Goal: Task Accomplishment & Management: Manage account settings

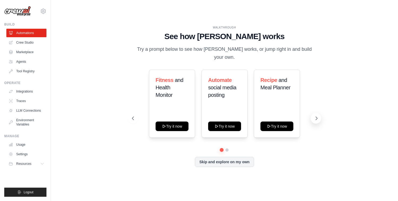
click at [315, 113] on button at bounding box center [316, 118] width 11 height 11
click at [136, 113] on button at bounding box center [133, 118] width 11 height 11
click at [312, 110] on div "Fitness and Health Monitor Try it now Automate social media posting Try it now …" at bounding box center [224, 104] width 185 height 68
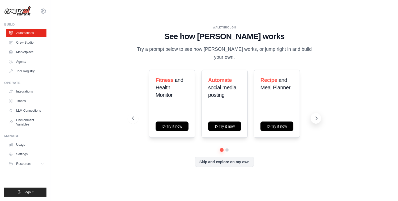
click at [314, 116] on icon at bounding box center [316, 118] width 5 height 5
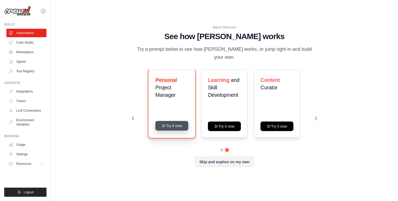
click at [169, 122] on button "Try it now" at bounding box center [172, 126] width 33 height 10
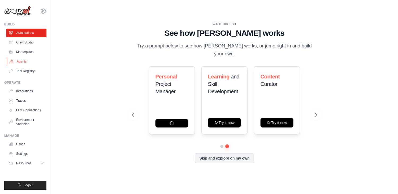
click at [17, 62] on link "Agents" at bounding box center [27, 61] width 40 height 8
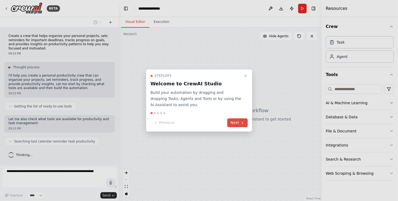
click at [240, 124] on icon at bounding box center [242, 123] width 4 height 4
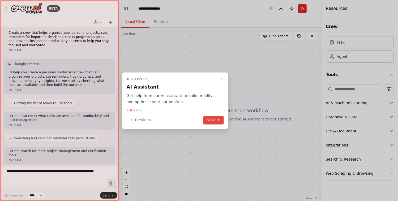
scroll to position [30, 0]
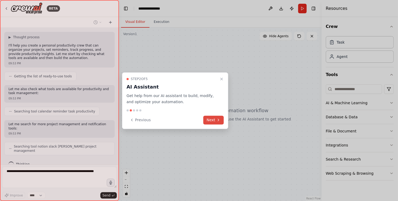
click at [209, 119] on button "Next" at bounding box center [213, 120] width 20 height 9
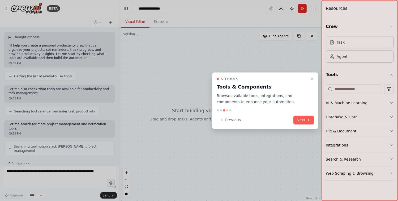
scroll to position [43, 0]
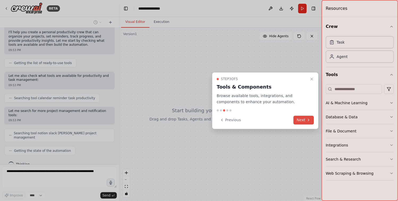
click at [310, 120] on icon at bounding box center [308, 120] width 4 height 4
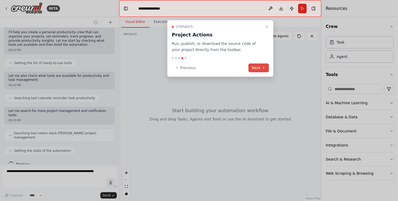
click at [261, 68] on button "Next" at bounding box center [259, 67] width 20 height 9
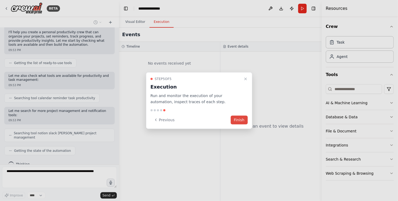
click at [242, 118] on button "Finish" at bounding box center [239, 119] width 17 height 9
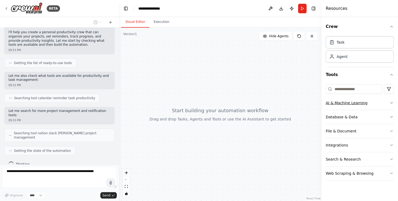
click at [384, 104] on button "AI & Machine Learning" at bounding box center [360, 103] width 68 height 14
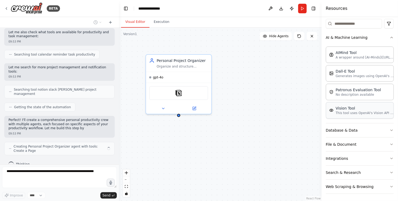
scroll to position [2, 0]
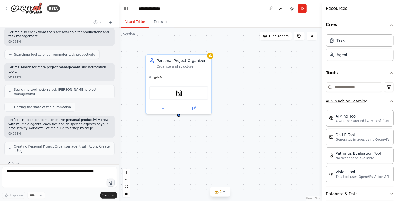
click at [383, 98] on button "AI & Machine Learning" at bounding box center [360, 101] width 68 height 14
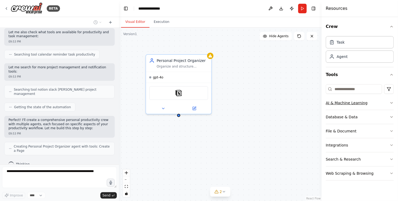
scroll to position [0, 0]
click at [369, 147] on button "Integrations" at bounding box center [360, 145] width 68 height 14
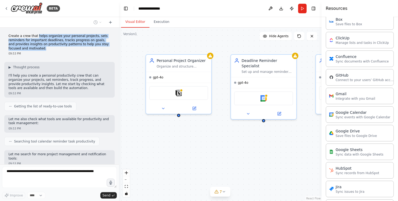
drag, startPoint x: 36, startPoint y: 37, endPoint x: 106, endPoint y: 47, distance: 71.1
click at [106, 47] on p "Create a crew that helps organize your personal projects, sets reminders for im…" at bounding box center [59, 42] width 102 height 16
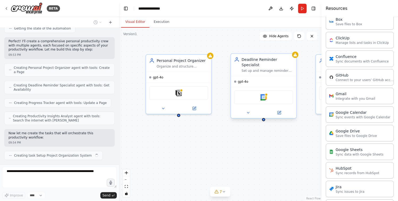
scroll to position [170, 0]
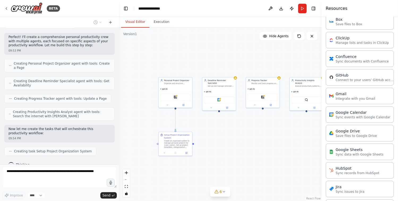
drag, startPoint x: 232, startPoint y: 131, endPoint x: 217, endPoint y: 120, distance: 19.0
click at [217, 120] on div ".deletable-edge-delete-btn { width: 20px; height: 20px; border: 0px solid #ffff…" at bounding box center [220, 114] width 203 height 173
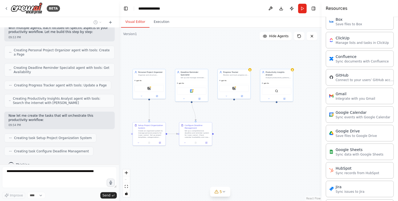
scroll to position [196, 0]
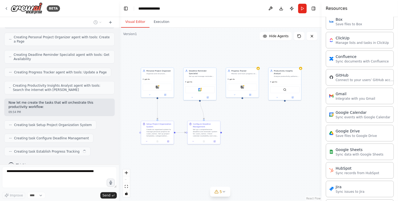
drag, startPoint x: 263, startPoint y: 123, endPoint x: 244, endPoint y: 112, distance: 21.9
click at [244, 112] on div ".deletable-edge-delete-btn { width: 20px; height: 20px; border: 0px solid #ffff…" at bounding box center [220, 114] width 203 height 173
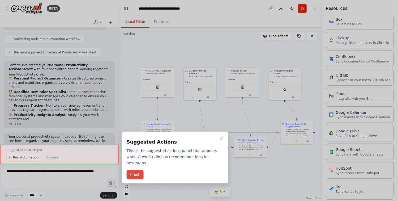
click at [138, 170] on button "Finish" at bounding box center [135, 174] width 17 height 9
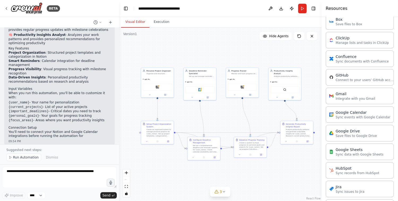
scroll to position [437, 0]
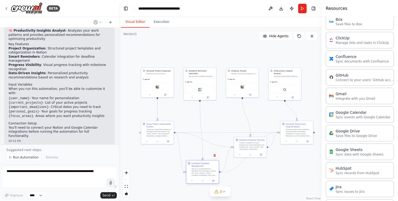
drag, startPoint x: 204, startPoint y: 146, endPoint x: 204, endPoint y: 170, distance: 23.9
click at [204, 170] on div "Set up a comprehensive deadline and reminder system for {user_name}. Check cale…" at bounding box center [204, 172] width 26 height 8
click at [26, 157] on span "Run Automation" at bounding box center [26, 157] width 26 height 4
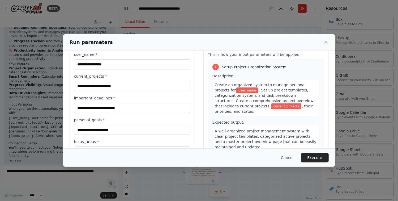
scroll to position [0, 0]
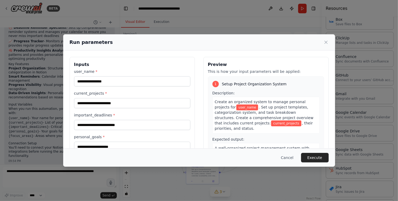
click at [236, 106] on span "user_name" at bounding box center [247, 107] width 22 height 6
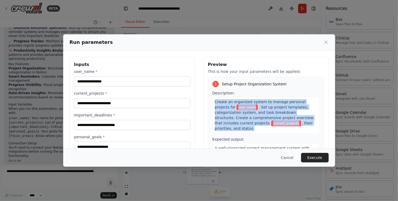
click at [236, 106] on span "user_name" at bounding box center [247, 107] width 22 height 6
click at [238, 107] on span "user_name" at bounding box center [247, 107] width 22 height 6
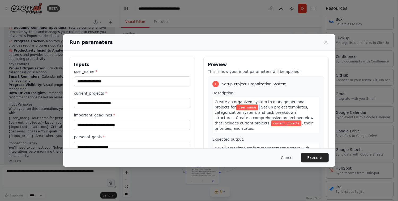
click at [238, 107] on span "user_name" at bounding box center [247, 107] width 22 height 6
click at [236, 106] on span "user_name" at bounding box center [247, 107] width 22 height 6
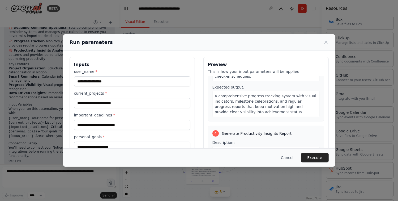
scroll to position [159, 0]
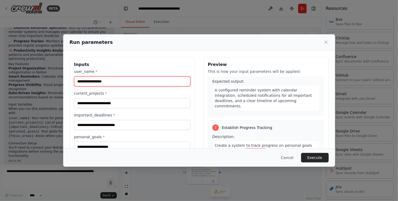
click at [117, 82] on input "user_name *" at bounding box center [132, 81] width 116 height 10
type input "******"
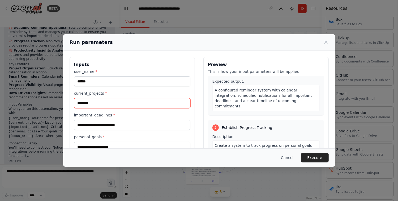
scroll to position [40, 0]
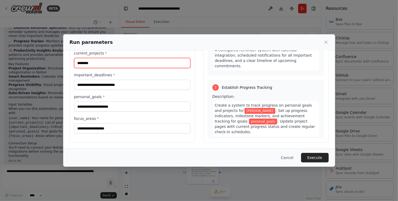
type input "********"
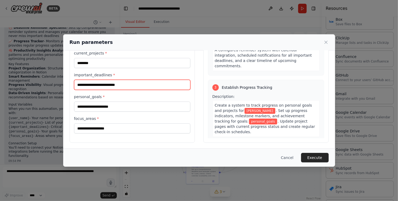
click at [126, 84] on input "important_deadlines *" at bounding box center [132, 85] width 116 height 10
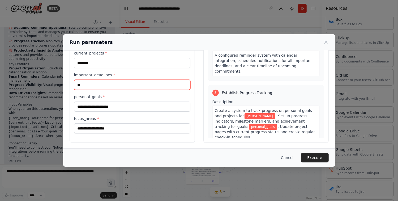
type input "*"
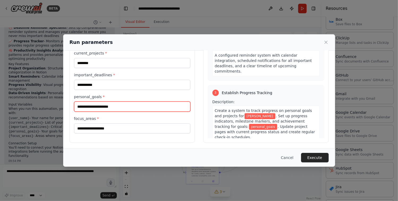
click at [120, 107] on input "personal_goals *" at bounding box center [132, 106] width 116 height 10
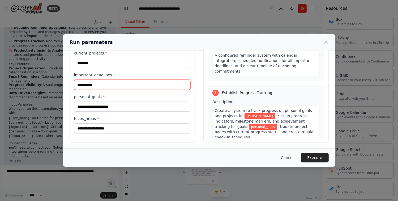
click at [79, 84] on input "**********" at bounding box center [132, 85] width 116 height 10
type input "**********"
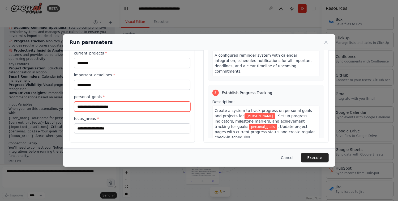
click at [91, 104] on input "personal_goals *" at bounding box center [132, 106] width 116 height 10
type input "**********"
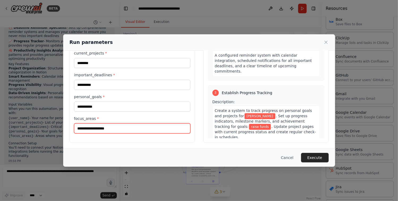
click at [105, 132] on input "focus_areas *" at bounding box center [132, 128] width 116 height 10
type input "*******"
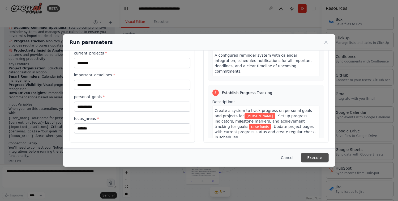
click at [312, 156] on button "Execute" at bounding box center [315, 158] width 28 height 10
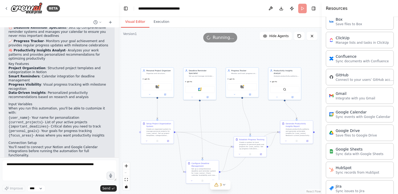
scroll to position [423, 0]
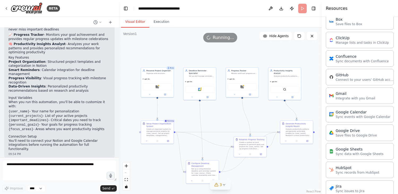
click at [220, 184] on span "3" at bounding box center [221, 184] width 2 height 5
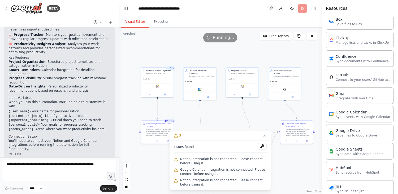
click at [209, 161] on span "Notion integration is not connected. Please connect before using it." at bounding box center [223, 161] width 87 height 8
click at [211, 167] on div "Google Calendar integration is not connected. Please connect before using it." at bounding box center [220, 172] width 93 height 11
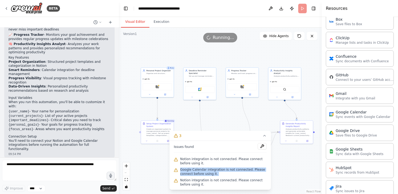
click at [211, 167] on div "Google Calendar integration is not connected. Please connect before using it." at bounding box center [220, 172] width 93 height 11
click at [213, 172] on span "Google Calendar integration is not connected. Please connect before using it." at bounding box center [223, 172] width 87 height 8
click at [213, 184] on span "Notion integration is not connected. Please connect before using it." at bounding box center [223, 182] width 87 height 8
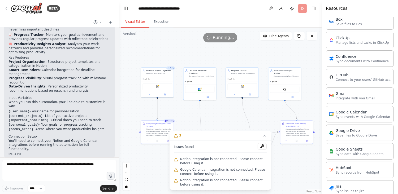
click at [213, 184] on span "Notion integration is not connected. Please connect before using it." at bounding box center [223, 182] width 87 height 8
click at [212, 182] on span "Notion integration is not connected. Please connect before using it." at bounding box center [223, 182] width 87 height 8
click at [260, 148] on button at bounding box center [262, 146] width 9 height 6
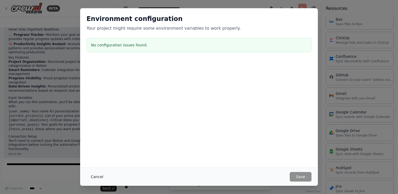
click at [100, 177] on button "Cancel" at bounding box center [97, 177] width 21 height 10
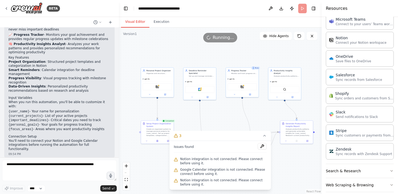
scroll to position [386, 0]
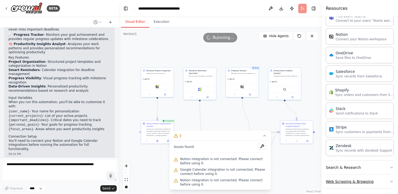
click at [348, 176] on button "Web Scraping & Browsing" at bounding box center [360, 182] width 68 height 14
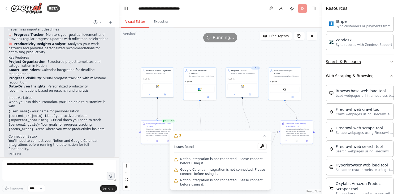
scroll to position [396, 0]
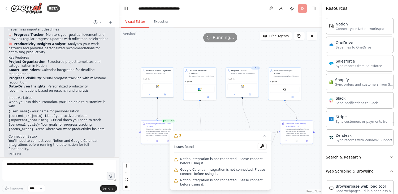
click at [347, 169] on button "Web Scraping & Browsing" at bounding box center [360, 172] width 68 height 14
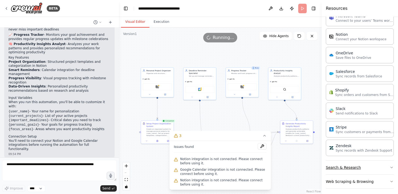
click at [348, 165] on button "Search & Research" at bounding box center [360, 168] width 68 height 14
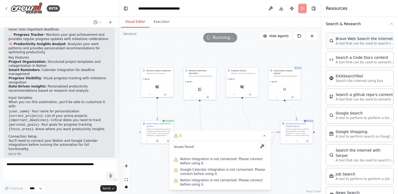
scroll to position [545, 0]
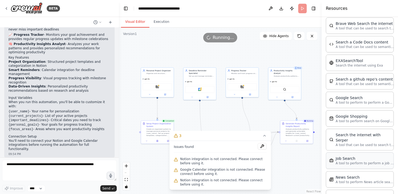
click at [351, 161] on p "A tool to perform to perform a job search in the [GEOGRAPHIC_DATA] with a searc…" at bounding box center [365, 163] width 58 height 4
click at [137, 65] on div ".deletable-edge-delete-btn { width: 20px; height: 20px; border: 0px solid #ffff…" at bounding box center [220, 111] width 203 height 167
click at [7, 7] on icon at bounding box center [6, 8] width 4 height 4
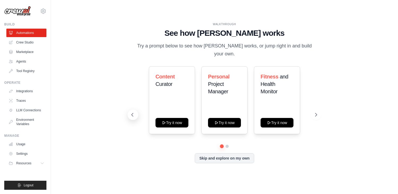
click at [138, 110] on button at bounding box center [133, 115] width 11 height 11
click at [137, 110] on button at bounding box center [133, 115] width 11 height 11
click at [320, 107] on div "WALKTHROUGH See how CrewAI works Try a prompt below to see how CrewAI works, or…" at bounding box center [225, 97] width 198 height 150
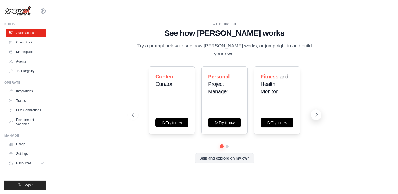
click at [316, 113] on icon at bounding box center [316, 114] width 5 height 5
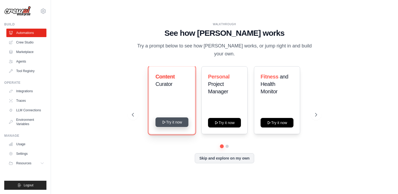
click at [172, 122] on button "Try it now" at bounding box center [172, 123] width 33 height 10
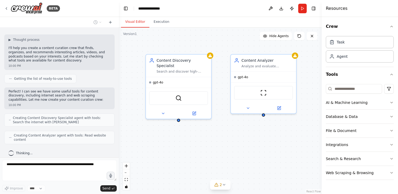
scroll to position [40, 0]
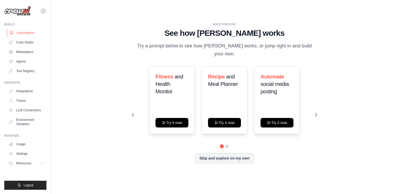
click at [26, 32] on link "Automations" at bounding box center [27, 33] width 40 height 8
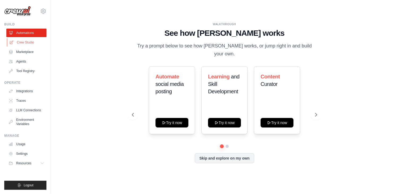
click at [28, 43] on link "Crew Studio" at bounding box center [27, 42] width 40 height 8
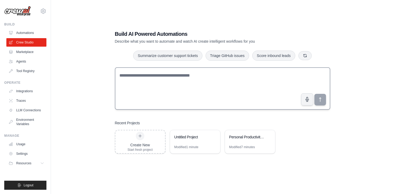
scroll to position [10, 0]
click at [268, 136] on icon at bounding box center [268, 137] width 2 height 2
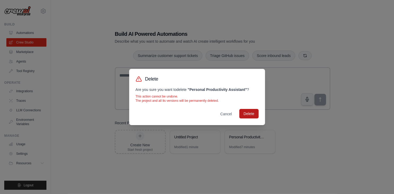
click at [253, 112] on button "Delete" at bounding box center [249, 114] width 19 height 10
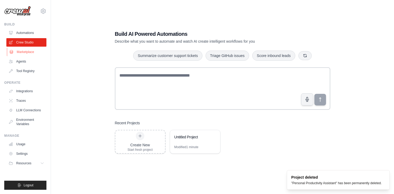
click at [28, 52] on link "Marketplace" at bounding box center [27, 52] width 40 height 8
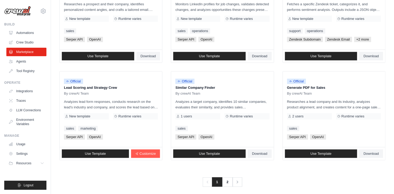
scroll to position [297, 0]
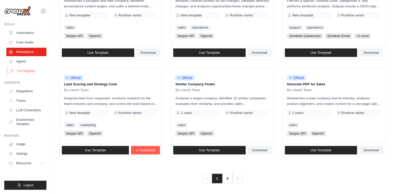
click at [29, 72] on link "Tool Registry" at bounding box center [27, 71] width 40 height 8
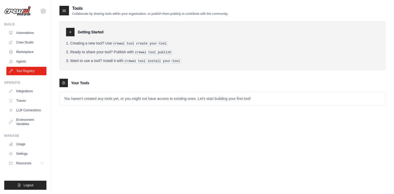
click at [134, 60] on pre "crewai tool install your-tool" at bounding box center [152, 61] width 58 height 5
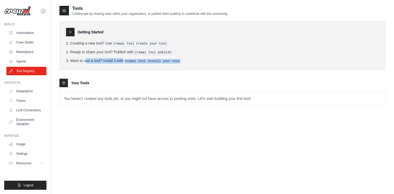
click at [134, 60] on pre "crewai tool install your-tool" at bounding box center [152, 61] width 58 height 5
click at [72, 32] on icon at bounding box center [70, 32] width 4 height 4
click at [65, 83] on icon at bounding box center [64, 83] width 4 height 4
click at [71, 31] on icon at bounding box center [70, 32] width 4 height 4
click at [60, 7] on div at bounding box center [64, 11] width 10 height 10
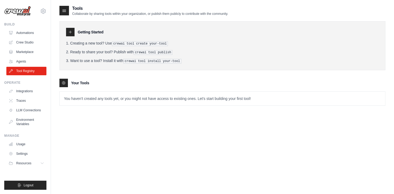
click at [62, 10] on icon at bounding box center [64, 10] width 5 height 5
click at [115, 43] on pre "crewai tool create your-tool" at bounding box center [140, 43] width 56 height 5
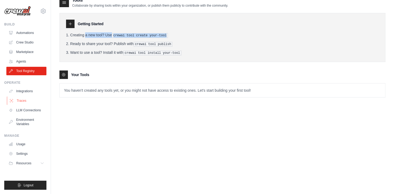
scroll to position [10, 0]
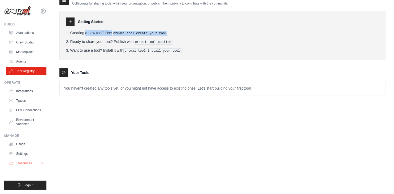
click at [37, 164] on button "Resources" at bounding box center [27, 163] width 40 height 8
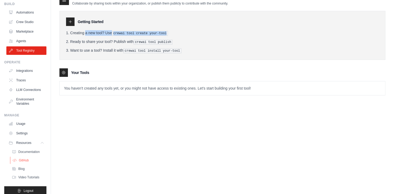
scroll to position [30, 0]
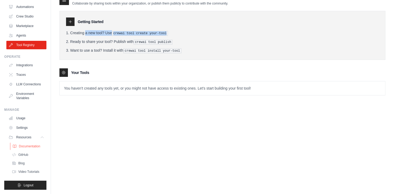
click at [34, 143] on link "Documentation" at bounding box center [28, 146] width 37 height 7
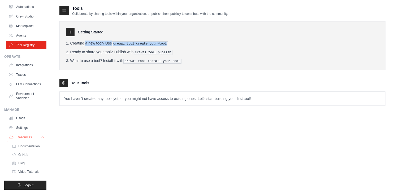
click at [25, 140] on span "Resources" at bounding box center [24, 137] width 15 height 4
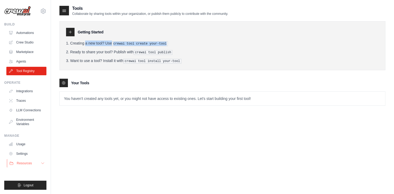
click at [29, 164] on span "Resources" at bounding box center [24, 163] width 15 height 4
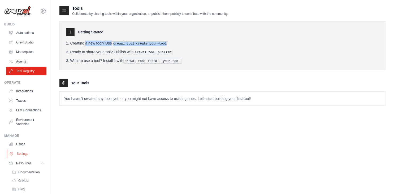
scroll to position [30, 0]
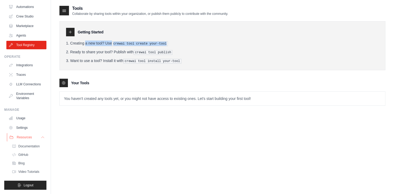
click at [27, 137] on span "Resources" at bounding box center [24, 137] width 15 height 4
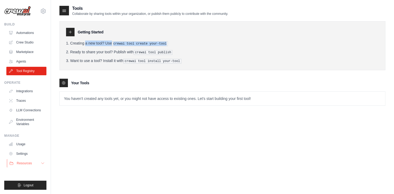
click at [27, 164] on span "Resources" at bounding box center [24, 163] width 15 height 4
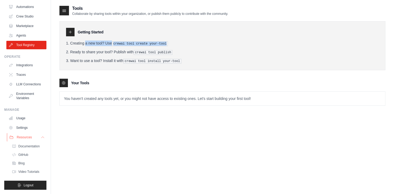
click at [27, 136] on span "Resources" at bounding box center [24, 137] width 15 height 4
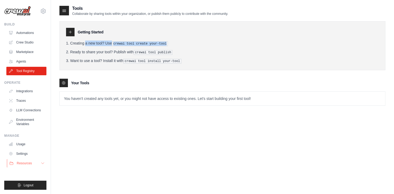
click at [28, 162] on span "Resources" at bounding box center [24, 163] width 15 height 4
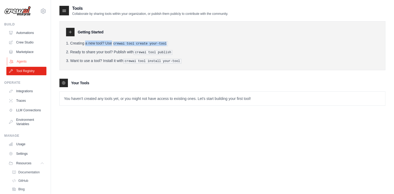
click at [25, 61] on link "Agents" at bounding box center [27, 61] width 40 height 8
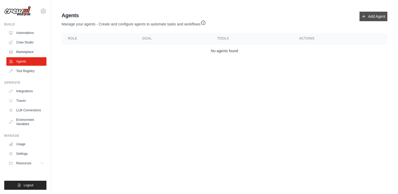
click at [381, 20] on link "Add Agent" at bounding box center [374, 17] width 28 height 10
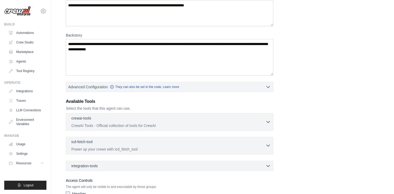
scroll to position [89, 0]
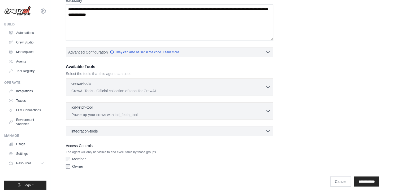
click at [75, 150] on p "The agent will only be visible to and executable by those groups." at bounding box center [170, 152] width 208 height 4
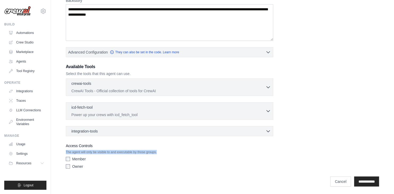
click at [75, 150] on p "The agent will only be visible to and executable by those groups." at bounding box center [170, 152] width 208 height 4
click at [91, 130] on span "integration-tools" at bounding box center [84, 131] width 27 height 5
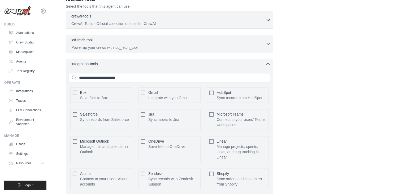
scroll to position [121, 0]
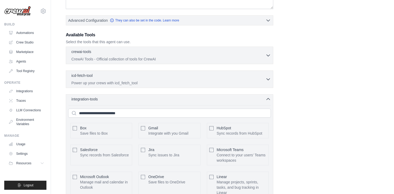
click at [103, 99] on div "integration-tools 0 selected" at bounding box center [171, 99] width 200 height 5
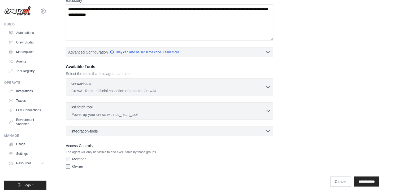
click at [102, 108] on div "icd-fetch-tool 0 selected" at bounding box center [168, 108] width 194 height 6
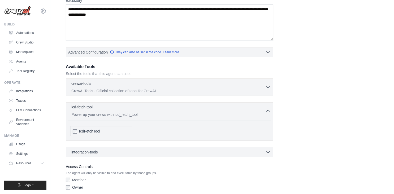
click at [94, 113] on p "Power up your crews with icd_fetch_tool" at bounding box center [168, 114] width 194 height 5
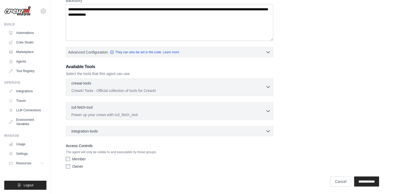
click at [101, 88] on p "CrewAI Tools - Official collection of tools for CrewAI" at bounding box center [168, 90] width 194 height 5
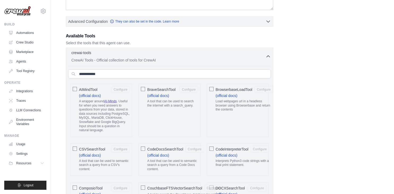
scroll to position [0, 0]
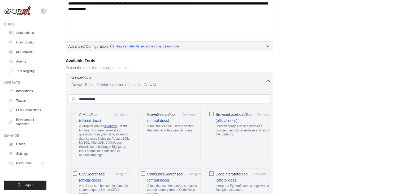
click at [105, 83] on p "CrewAI Tools - Official collection of tools for CrewAI" at bounding box center [168, 84] width 194 height 5
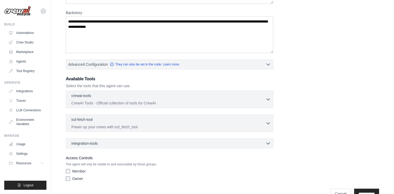
scroll to position [89, 0]
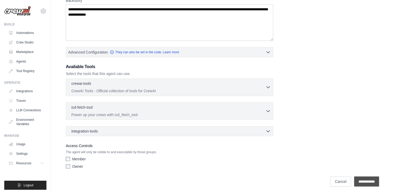
click at [368, 182] on input "**********" at bounding box center [367, 182] width 25 height 10
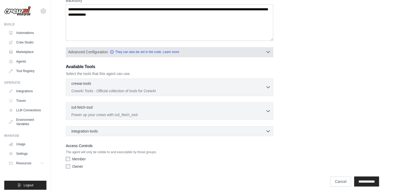
click at [199, 53] on button "Advanced Configuration They can also be set in the code. Learn more" at bounding box center [169, 52] width 207 height 10
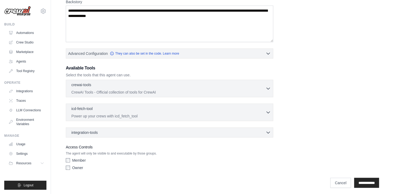
scroll to position [130, 0]
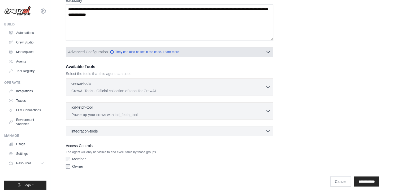
click at [186, 51] on button "Advanced Configuration They can also be set in the code. Learn more" at bounding box center [169, 52] width 207 height 10
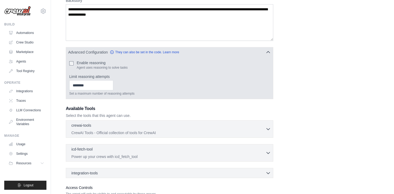
scroll to position [34, 0]
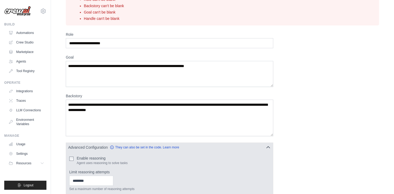
click at [270, 145] on icon "button" at bounding box center [268, 147] width 5 height 5
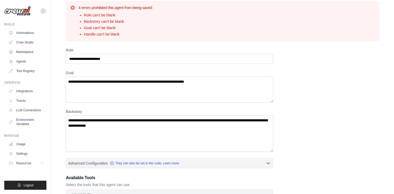
scroll to position [0, 0]
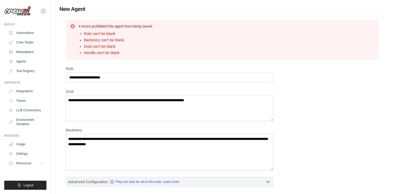
click at [87, 32] on li "Role can't be blank" at bounding box center [118, 33] width 69 height 5
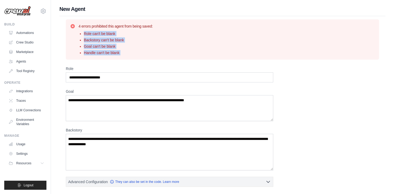
drag, startPoint x: 87, startPoint y: 32, endPoint x: 109, endPoint y: 56, distance: 33.1
click at [109, 56] on div "4 errors prohibited this agent from being saved: Role can't be blank Backstory …" at bounding box center [223, 39] width 314 height 40
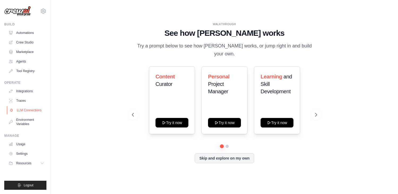
click at [29, 110] on link "LLM Connections" at bounding box center [27, 110] width 40 height 8
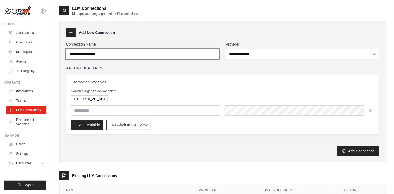
click at [190, 57] on input "Connection Name" at bounding box center [142, 54] width 153 height 10
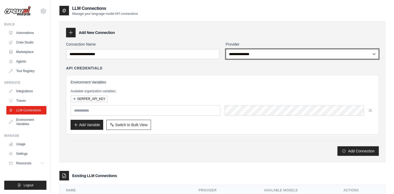
select select "******"
click at [226, 49] on select "**********" at bounding box center [302, 54] width 153 height 10
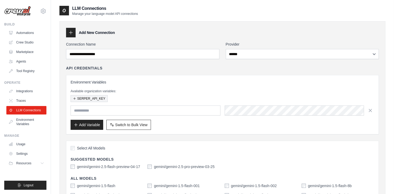
click at [95, 97] on button "SERPER_API_KEY" at bounding box center [89, 98] width 37 height 7
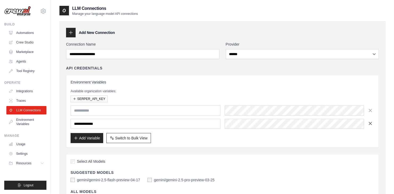
click at [371, 124] on icon "button" at bounding box center [370, 123] width 5 height 5
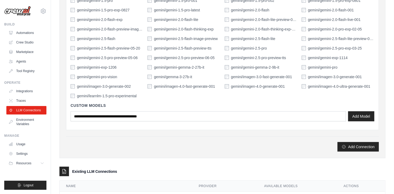
scroll to position [229, 0]
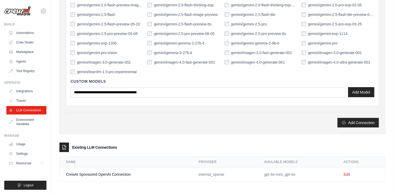
click at [76, 174] on td "CrewAI Sponsored OpenAI Connection" at bounding box center [126, 175] width 133 height 14
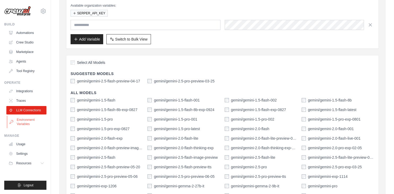
scroll to position [32, 0]
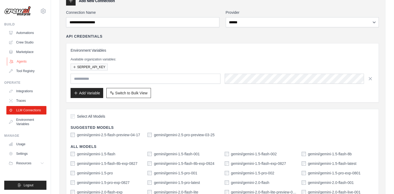
click at [26, 59] on link "Agents" at bounding box center [27, 61] width 40 height 8
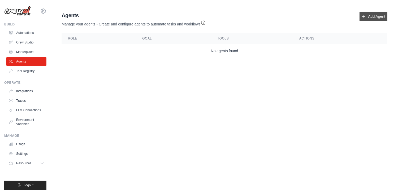
click at [375, 16] on link "Add Agent" at bounding box center [374, 17] width 28 height 10
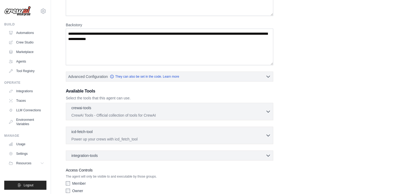
scroll to position [89, 0]
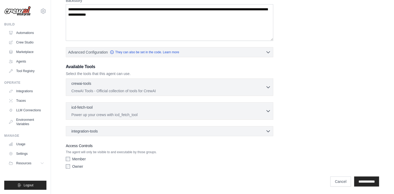
click at [77, 165] on label "Owner" at bounding box center [77, 166] width 11 height 5
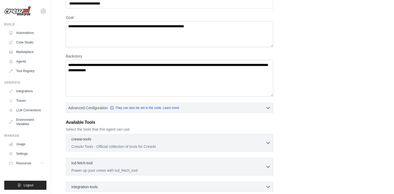
scroll to position [0, 0]
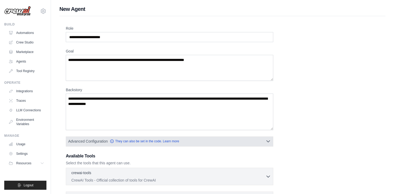
click at [213, 143] on button "Advanced Configuration They can also be set in the code. Learn more" at bounding box center [169, 142] width 207 height 10
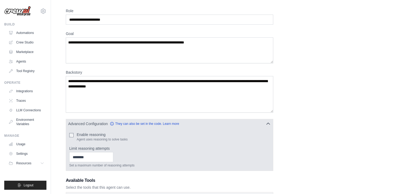
scroll to position [32, 0]
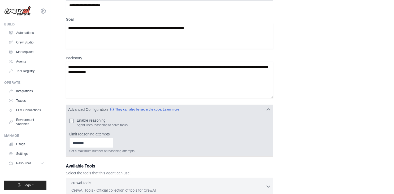
click at [209, 110] on button "Advanced Configuration They can also be set in the code. Learn more" at bounding box center [169, 110] width 207 height 10
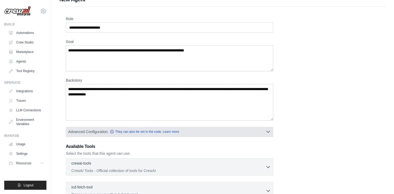
scroll to position [0, 0]
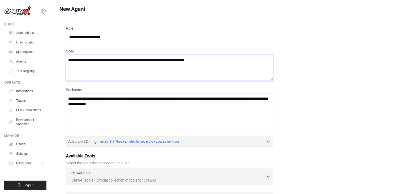
click at [208, 71] on textarea "Goal" at bounding box center [170, 68] width 208 height 26
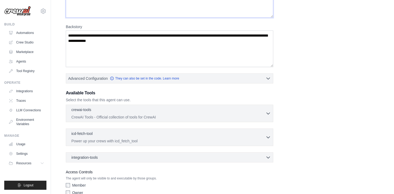
scroll to position [89, 0]
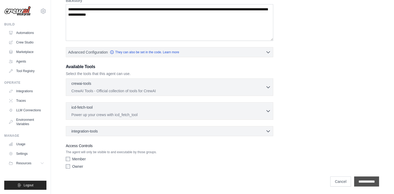
click at [369, 180] on input "**********" at bounding box center [367, 182] width 25 height 10
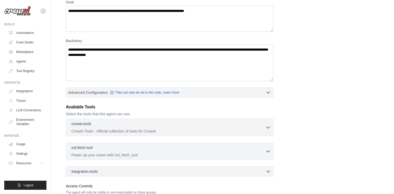
scroll to position [0, 0]
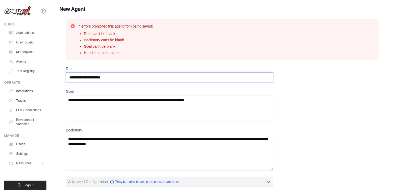
click at [135, 78] on input "Role" at bounding box center [170, 77] width 208 height 10
type input "**********"
click at [141, 102] on textarea "Goal" at bounding box center [170, 108] width 208 height 26
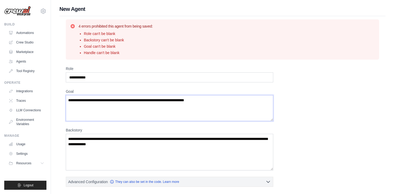
click at [141, 102] on textarea "Goal" at bounding box center [170, 108] width 208 height 26
click at [141, 101] on textarea "Goal" at bounding box center [170, 108] width 208 height 26
click at [119, 102] on textarea "**********" at bounding box center [170, 108] width 208 height 26
drag, startPoint x: 208, startPoint y: 100, endPoint x: 151, endPoint y: 102, distance: 56.9
click at [151, 102] on textarea "**********" at bounding box center [170, 108] width 208 height 26
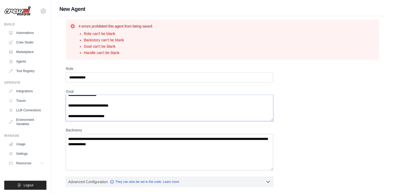
scroll to position [24, 0]
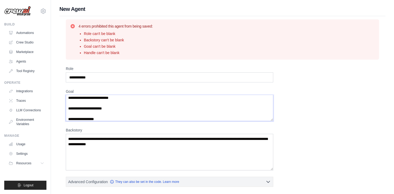
type textarea "**********"
click at [122, 143] on textarea "Backstory" at bounding box center [170, 152] width 208 height 37
click at [121, 143] on textarea "Backstory" at bounding box center [170, 152] width 208 height 37
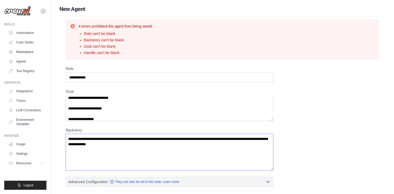
click at [121, 143] on textarea "Backstory" at bounding box center [170, 152] width 208 height 37
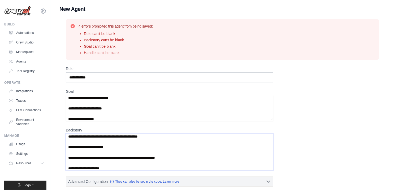
scroll to position [13, 0]
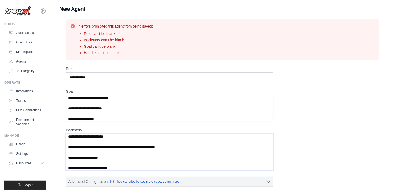
click at [86, 168] on textarea "**********" at bounding box center [170, 152] width 208 height 37
click at [129, 167] on textarea "**********" at bounding box center [170, 152] width 208 height 37
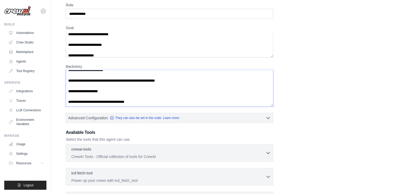
scroll to position [127, 0]
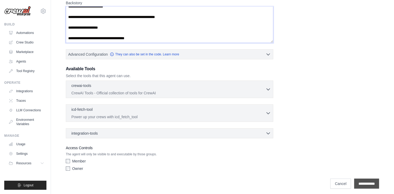
type textarea "**********"
click at [355, 182] on input "**********" at bounding box center [367, 184] width 25 height 10
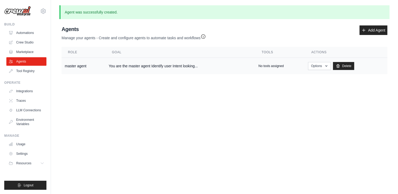
click at [263, 62] on td "No tools assigned" at bounding box center [280, 66] width 50 height 17
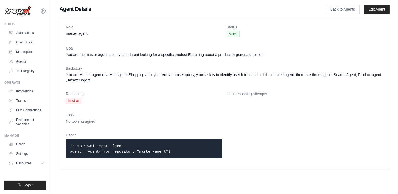
click at [113, 150] on code "from crewai import Agent agent = Agent(from_repository="master-agent")" at bounding box center [120, 149] width 100 height 10
click at [371, 11] on link "Edit Agent" at bounding box center [376, 9] width 25 height 8
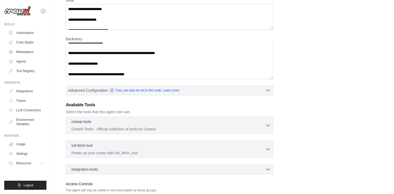
scroll to position [104, 0]
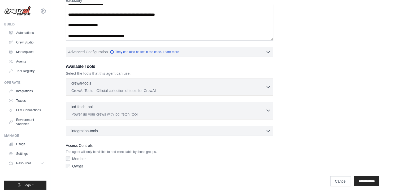
click at [227, 109] on div "icd-fetch-tool 0 selected" at bounding box center [168, 107] width 194 height 6
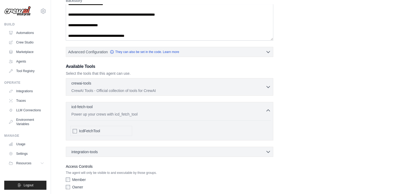
click at [227, 109] on div "icd-fetch-tool 0 selected" at bounding box center [168, 107] width 194 height 6
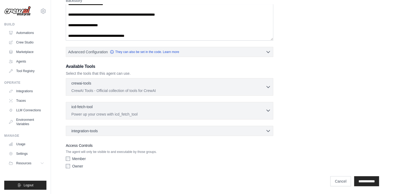
click at [227, 109] on div "icd-fetch-tool 0 selected" at bounding box center [168, 107] width 194 height 6
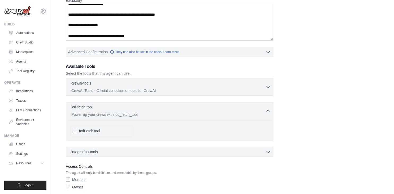
click at [306, 106] on div "**********" at bounding box center [223, 64] width 314 height 256
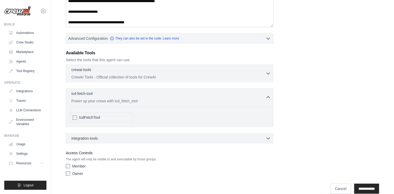
scroll to position [125, 0]
